Goal: Task Accomplishment & Management: Manage account settings

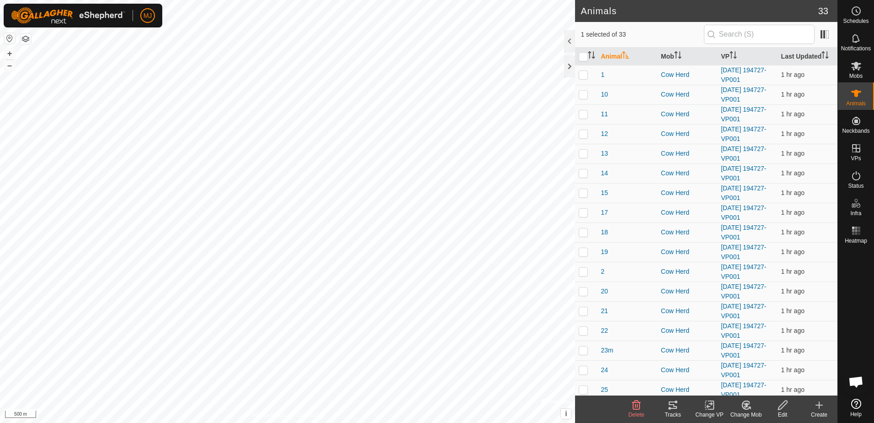
scroll to position [229, 0]
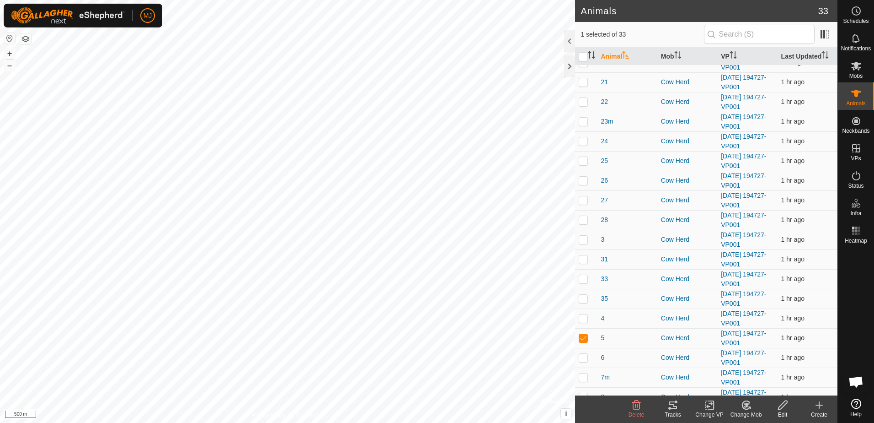
click at [584, 339] on p-checkbox at bounding box center [583, 337] width 9 height 7
checkbox input "false"
drag, startPoint x: 621, startPoint y: 118, endPoint x: 634, endPoint y: 103, distance: 20.4
click at [634, 103] on tbody "1 Cow Herd [DATE] 194727-VP001 1 hr ago 10 Cow Herd [DATE] 194727-VP001 1 hr ag…" at bounding box center [706, 160] width 262 height 649
click at [588, 54] on input "checkbox" at bounding box center [583, 56] width 9 height 9
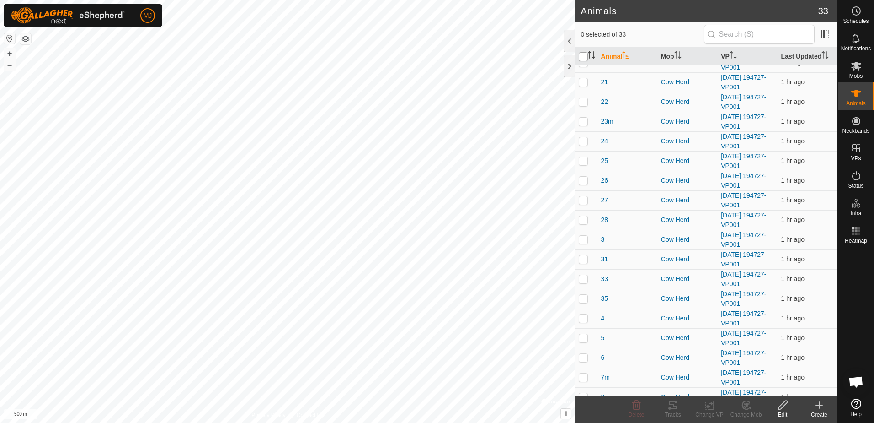
checkbox input "true"
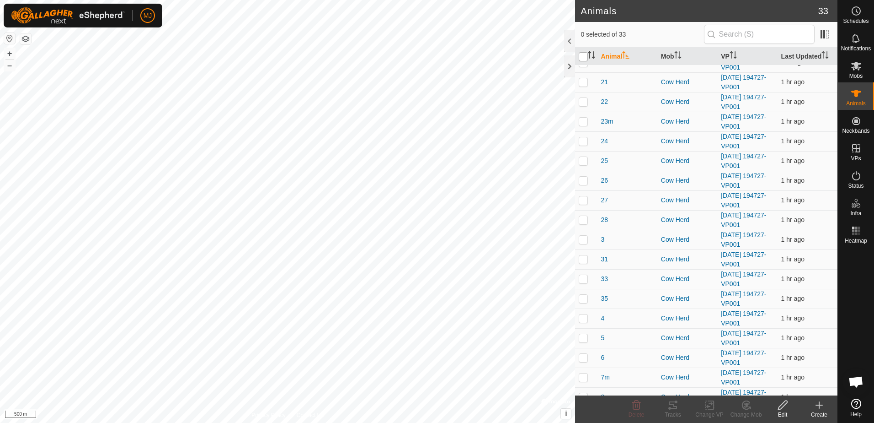
checkbox input "true"
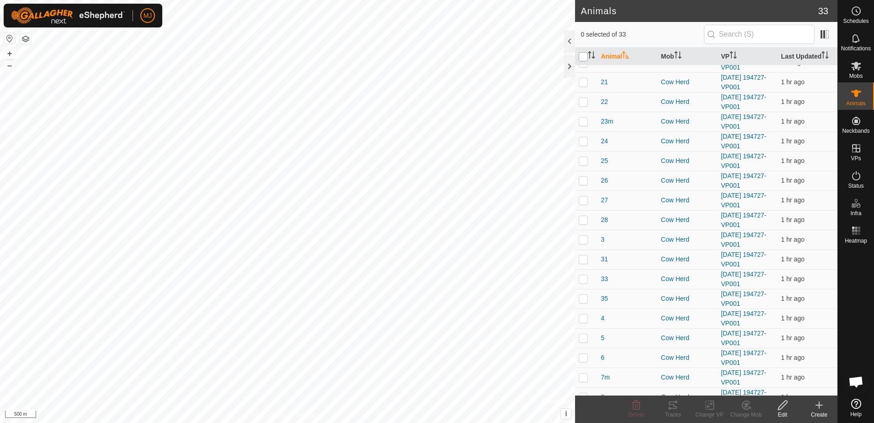
checkbox input "true"
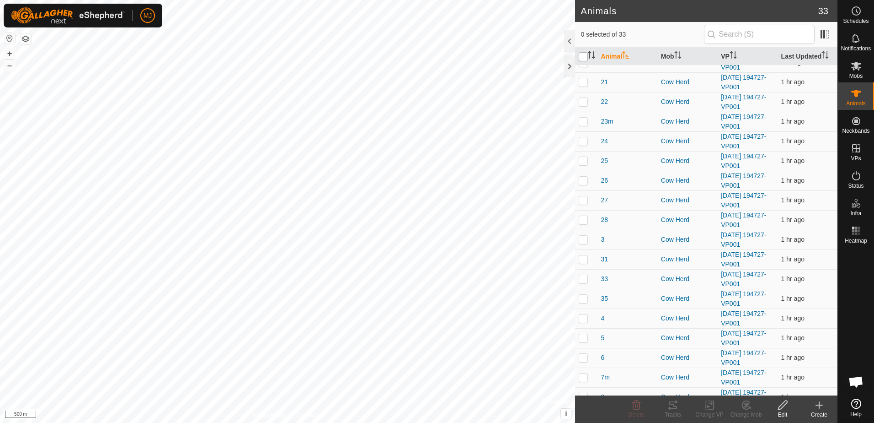
checkbox input "true"
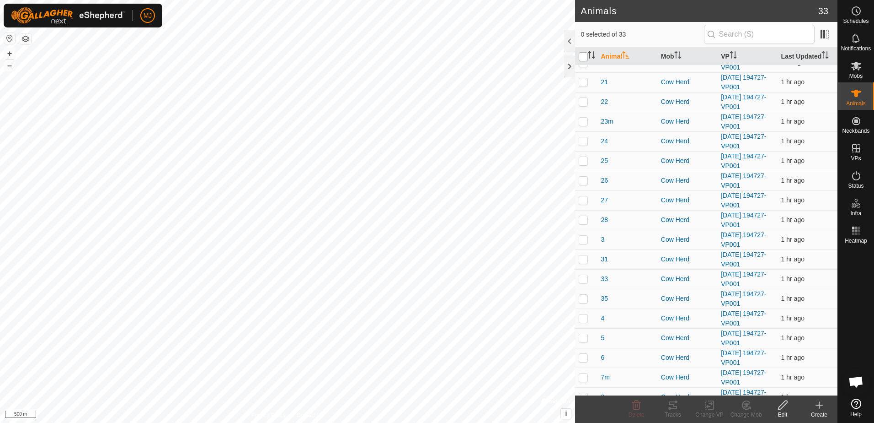
checkbox input "true"
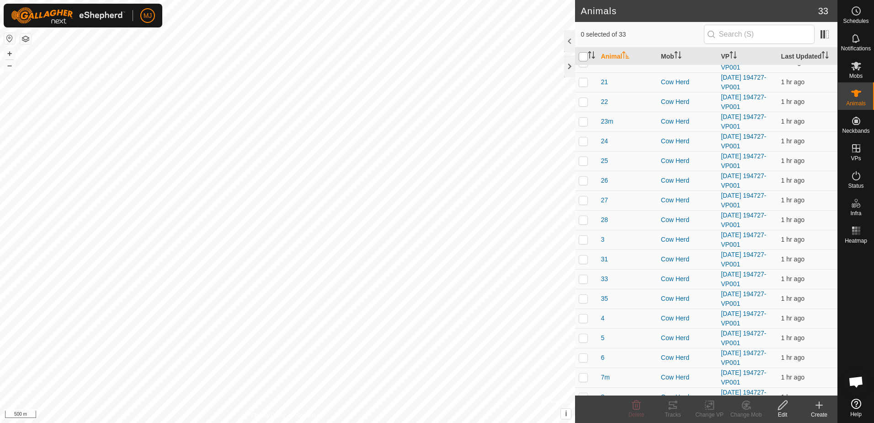
checkbox input "true"
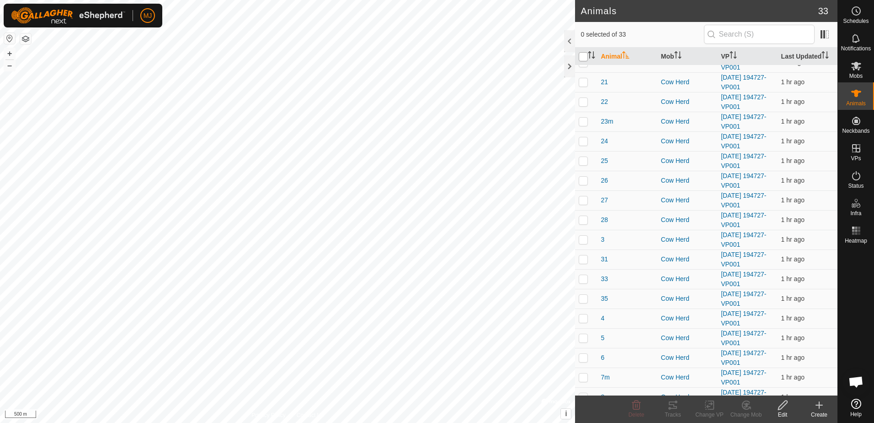
checkbox input "true"
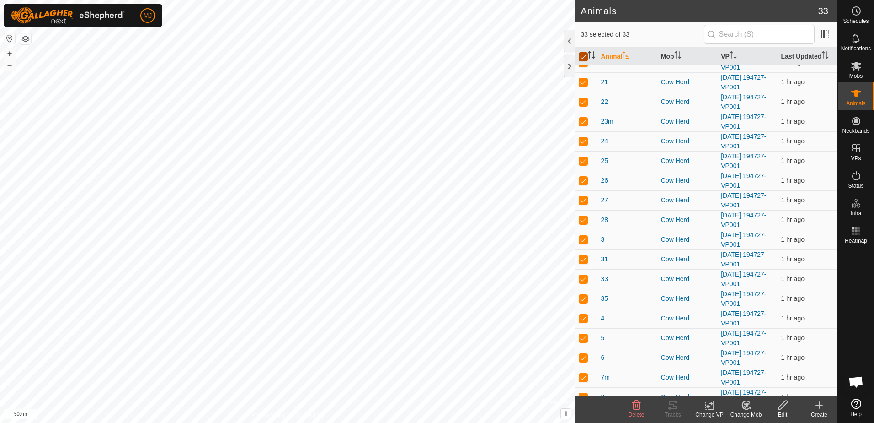
click at [586, 56] on input "checkbox" at bounding box center [583, 56] width 9 height 9
checkbox input "false"
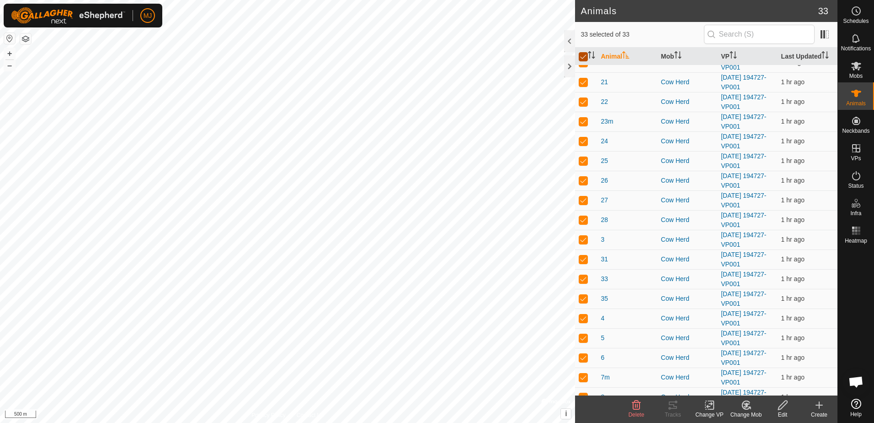
checkbox input "false"
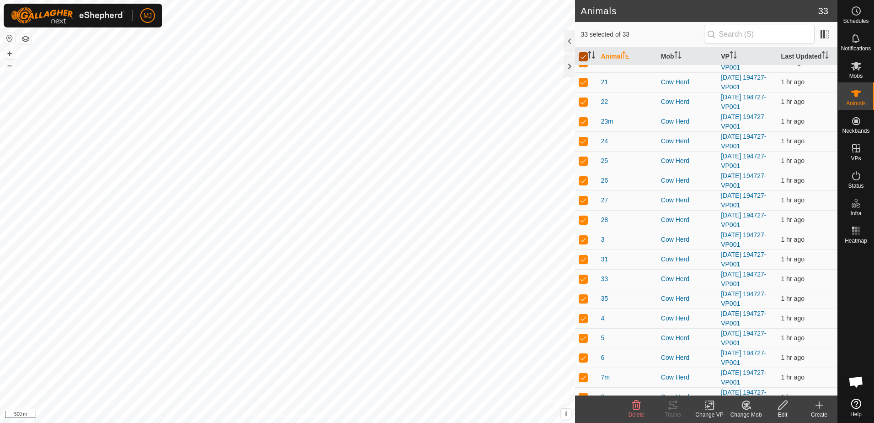
checkbox input "false"
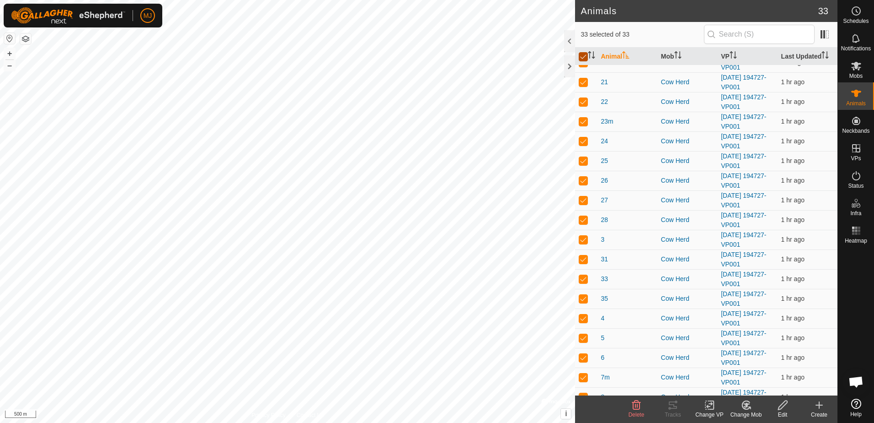
checkbox input "false"
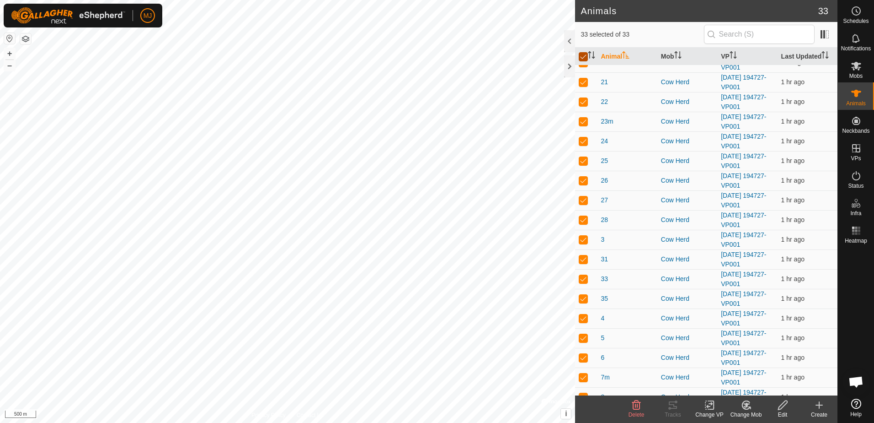
checkbox input "false"
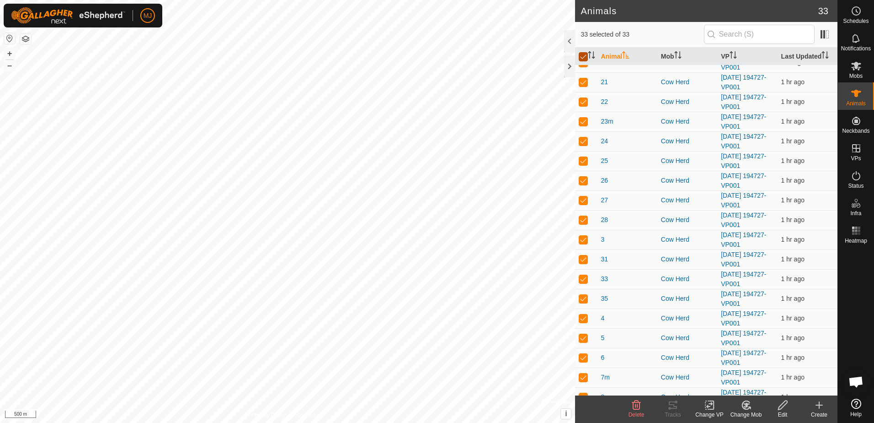
checkbox input "false"
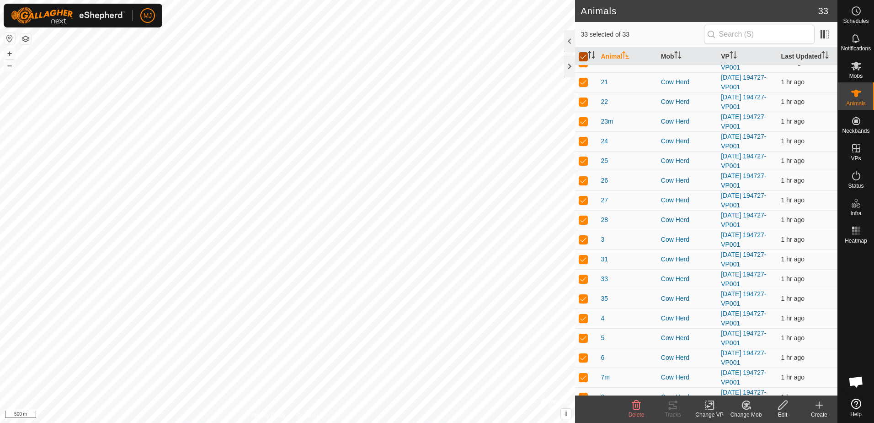
checkbox input "false"
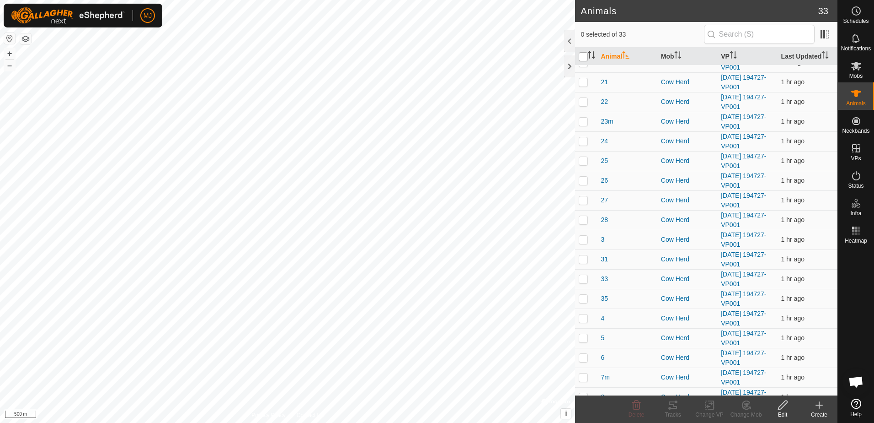
click at [583, 55] on input "checkbox" at bounding box center [583, 56] width 9 height 9
checkbox input "true"
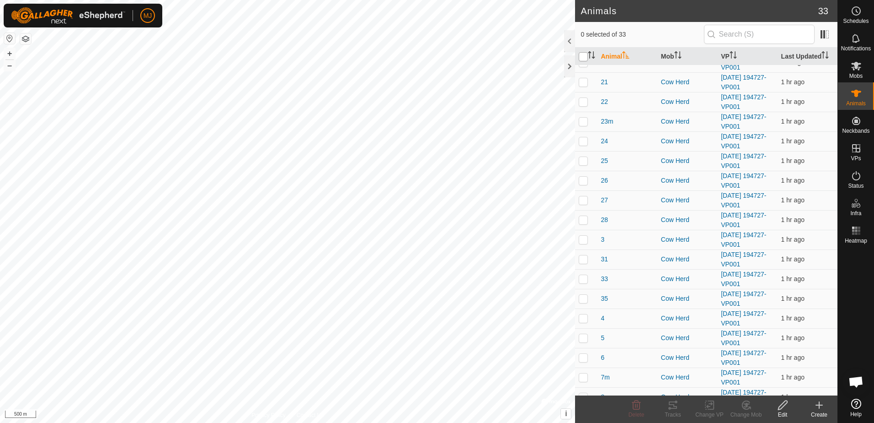
checkbox input "true"
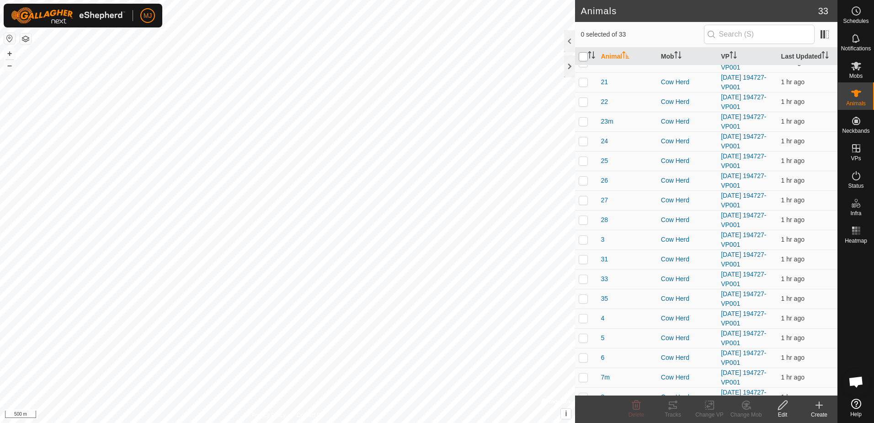
checkbox input "true"
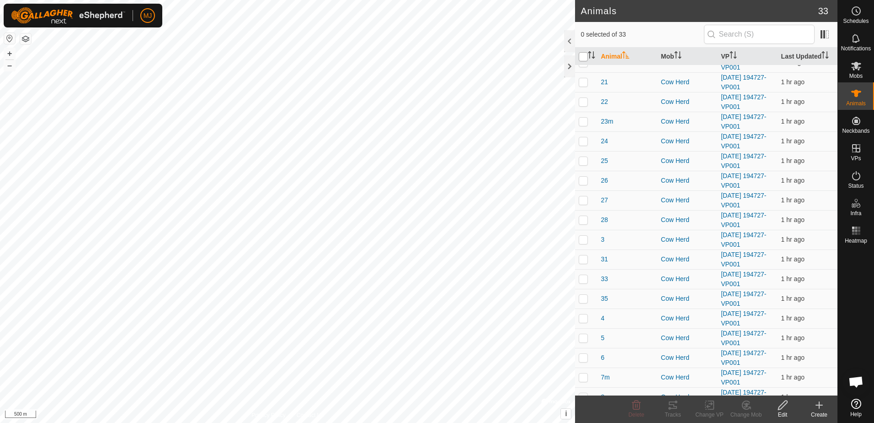
checkbox input "true"
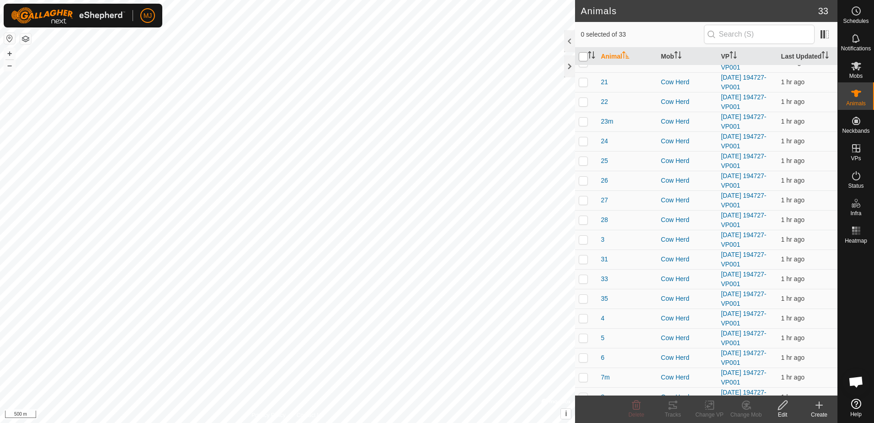
checkbox input "true"
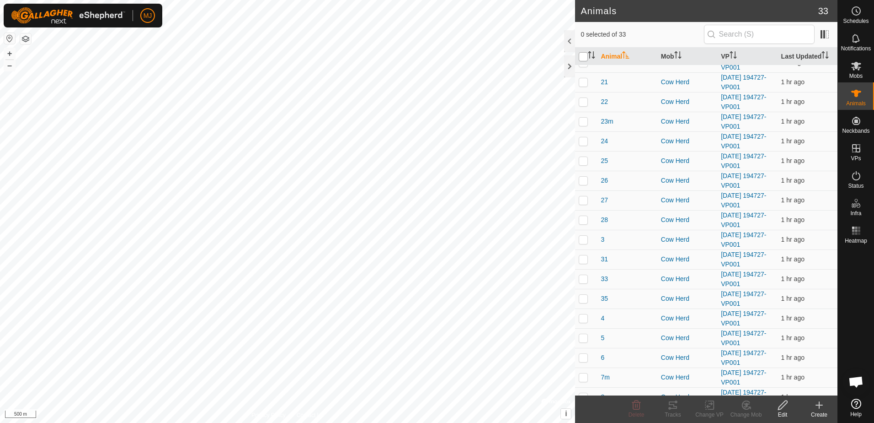
checkbox input "true"
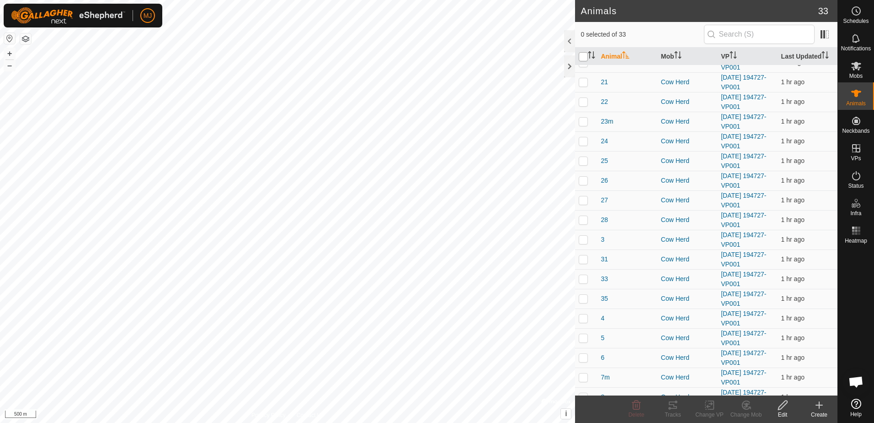
checkbox input "true"
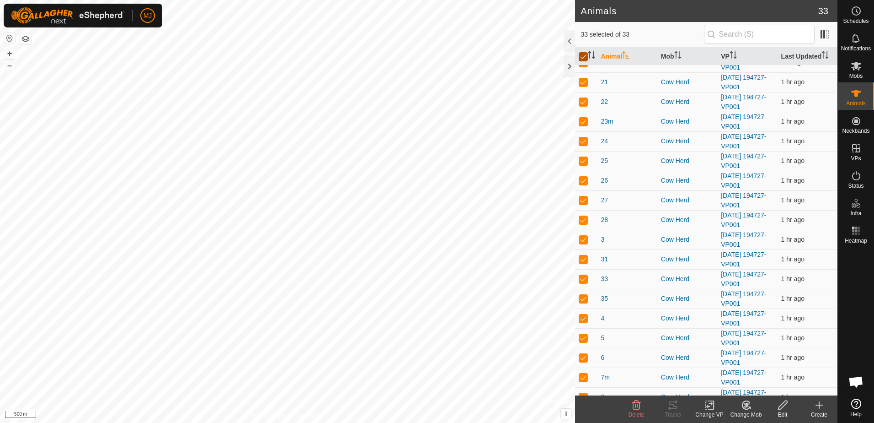
click at [586, 56] on input "checkbox" at bounding box center [583, 56] width 9 height 9
checkbox input "false"
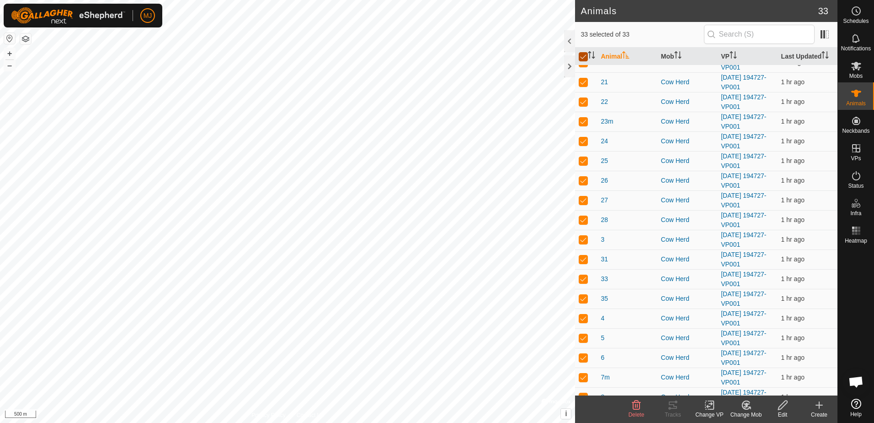
checkbox input "false"
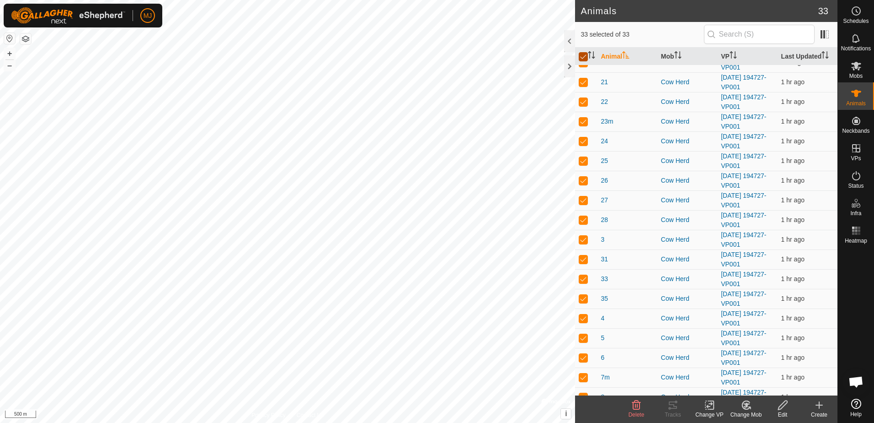
checkbox input "false"
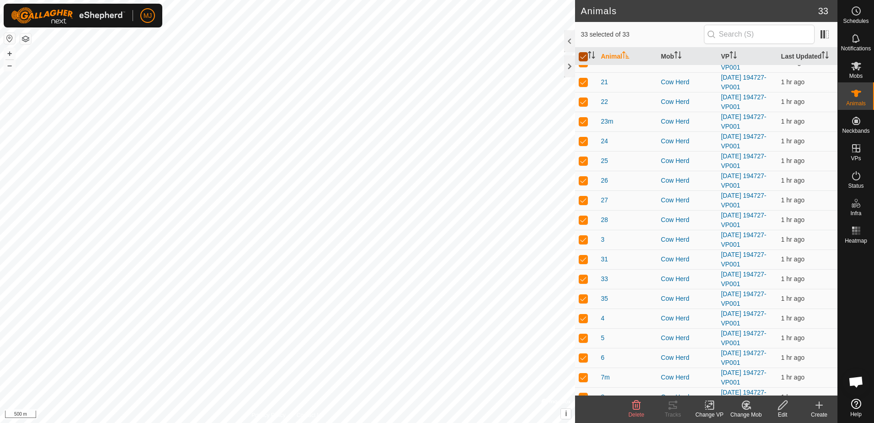
checkbox input "false"
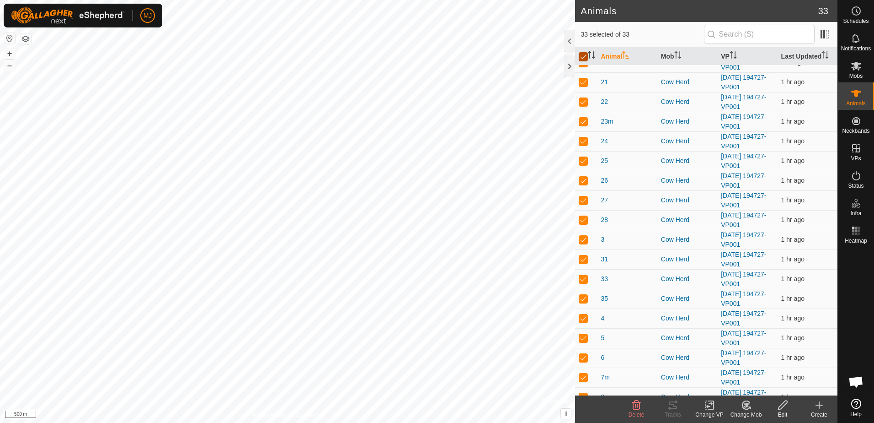
checkbox input "false"
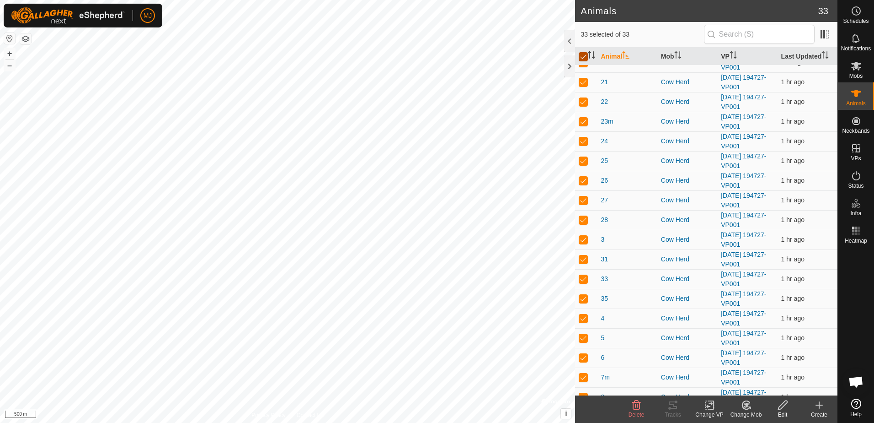
checkbox input "false"
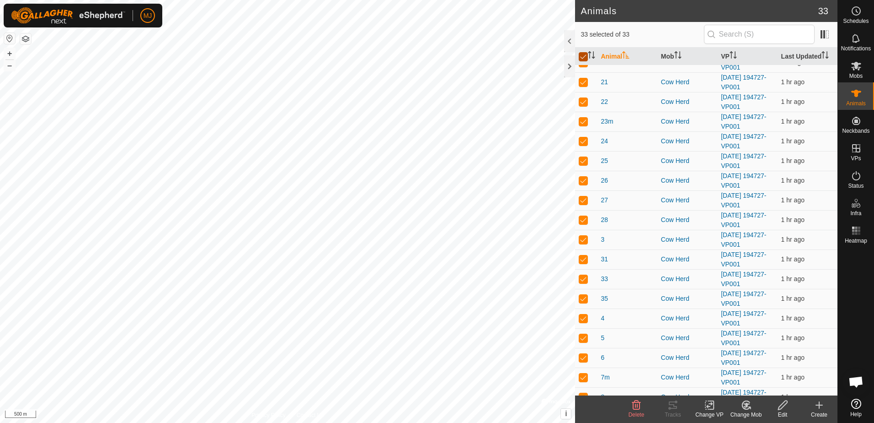
checkbox input "false"
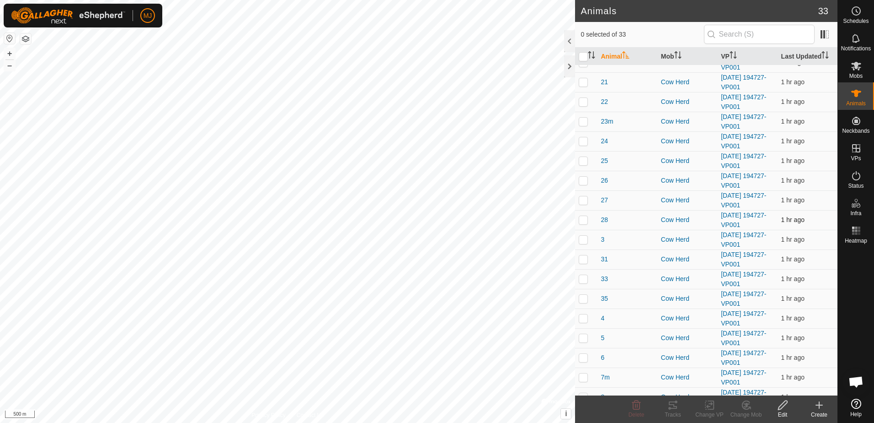
click at [584, 219] on p-checkbox at bounding box center [583, 219] width 9 height 7
checkbox input "true"
